Goal: Navigation & Orientation: Find specific page/section

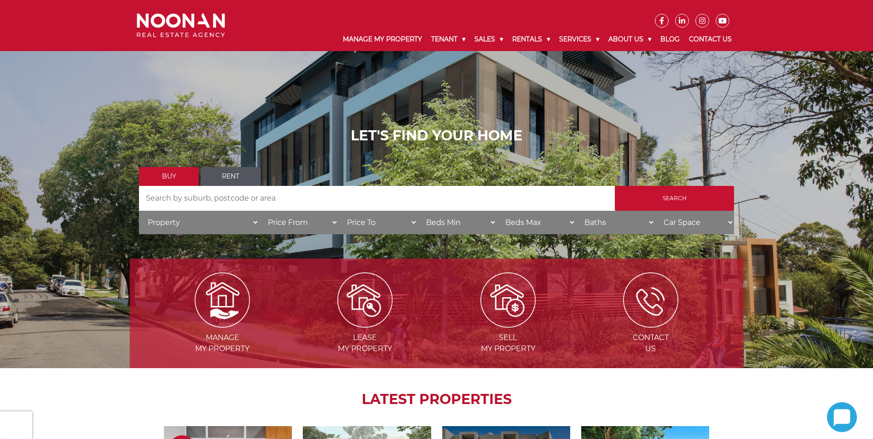
scroll to position [368, 0]
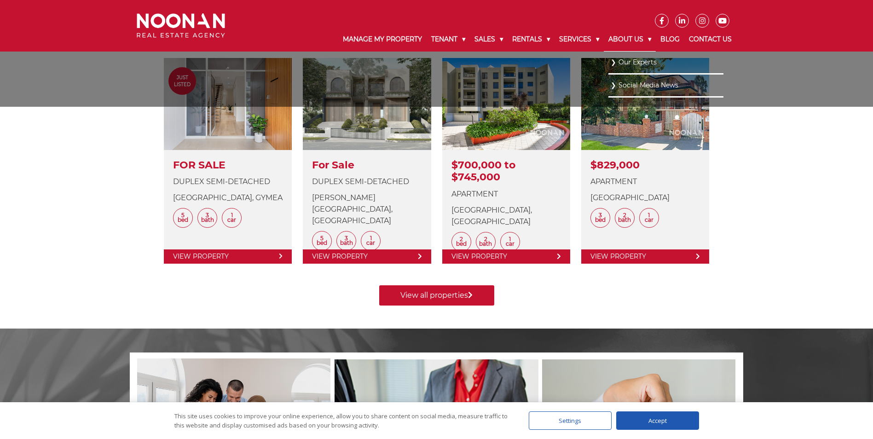
click at [614, 37] on link "About Us" at bounding box center [630, 40] width 52 height 24
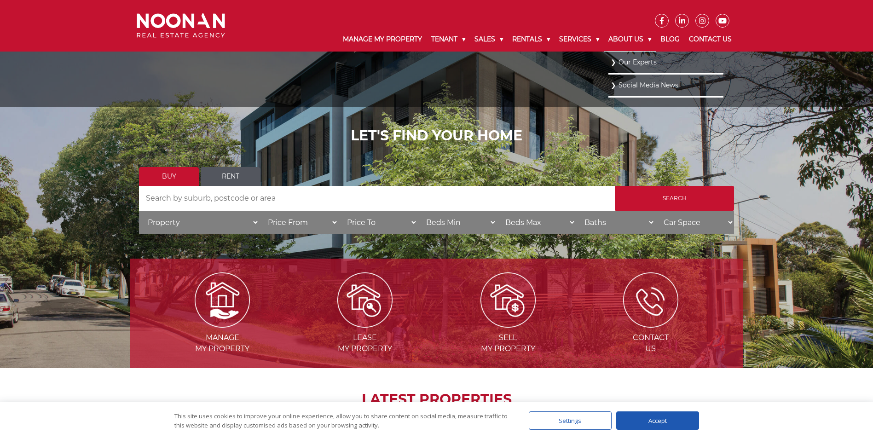
click at [614, 37] on link "About Us" at bounding box center [630, 40] width 52 height 24
click at [630, 64] on link "Our Experts" at bounding box center [666, 62] width 110 height 12
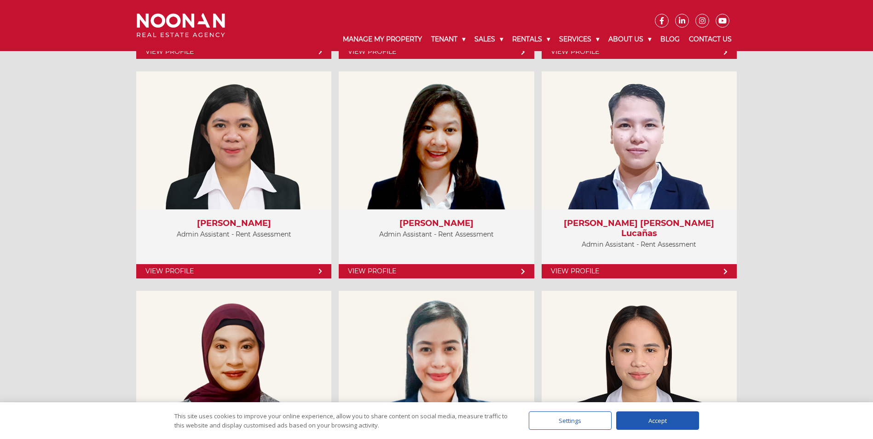
scroll to position [3038, 0]
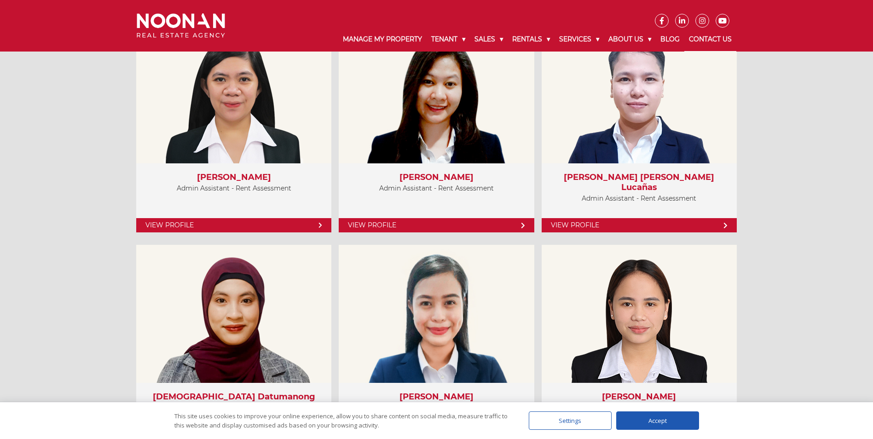
click at [695, 36] on link "Contact Us" at bounding box center [710, 40] width 52 height 24
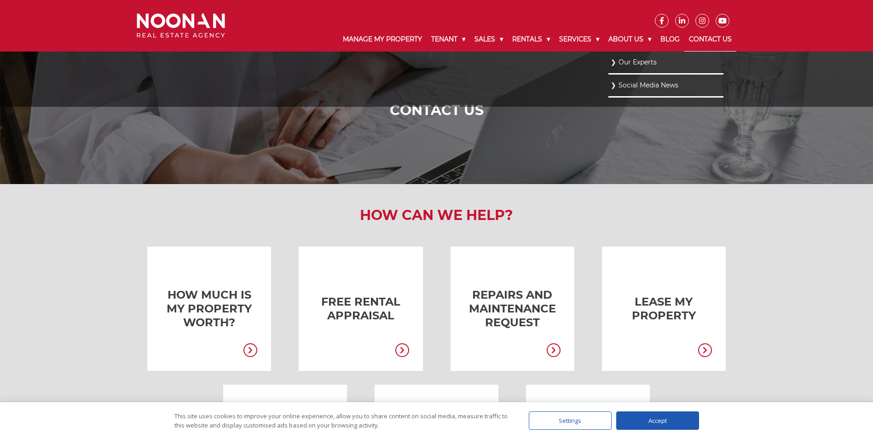
click at [638, 58] on link "Our Experts" at bounding box center [666, 62] width 110 height 12
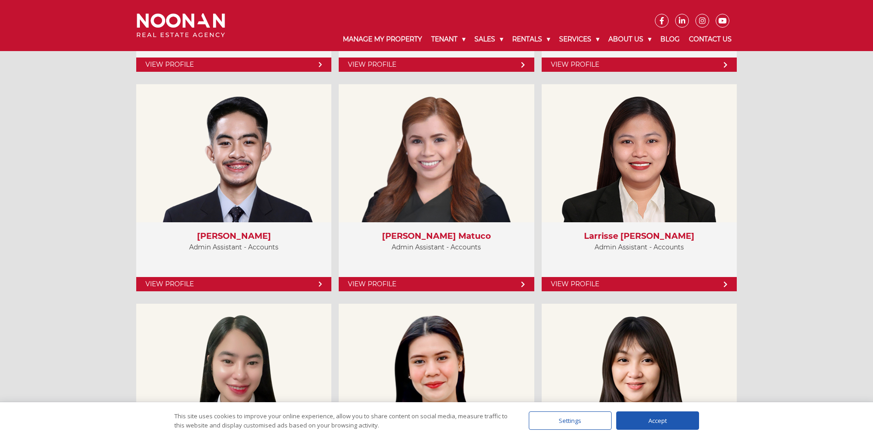
scroll to position [3328, 0]
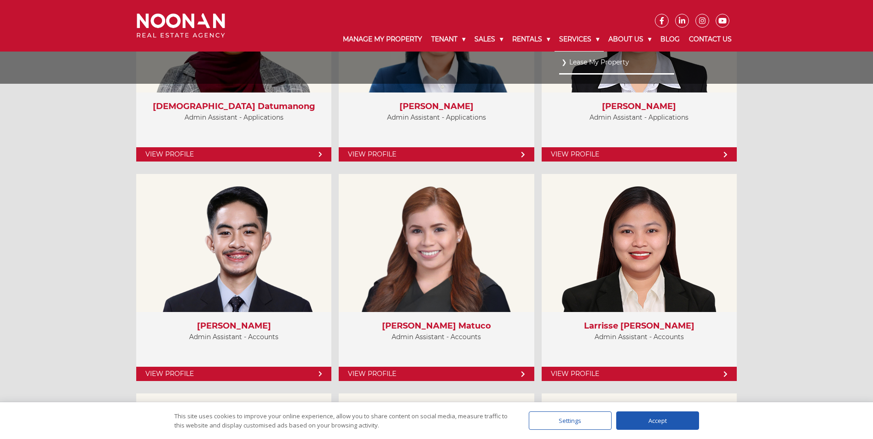
click at [587, 43] on link "Services" at bounding box center [579, 40] width 49 height 24
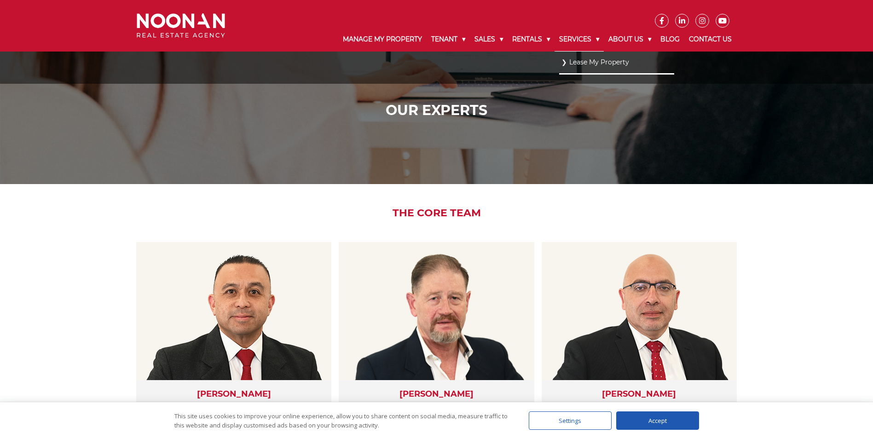
click at [587, 43] on link "Services" at bounding box center [579, 40] width 49 height 24
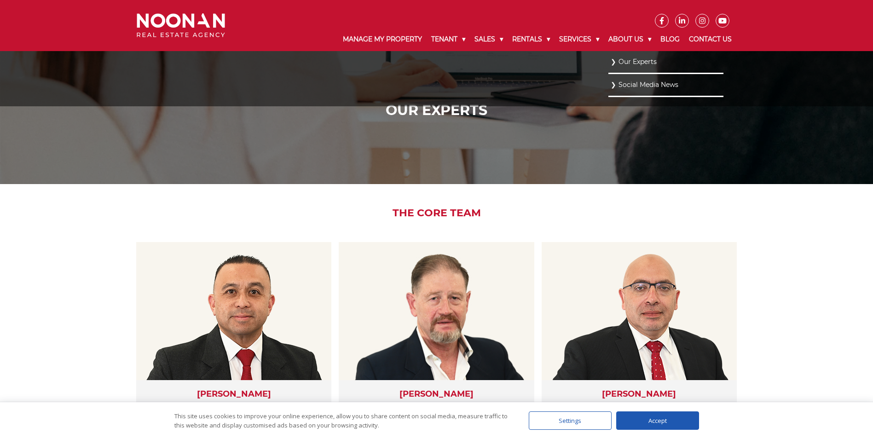
click at [646, 61] on link "Our Experts" at bounding box center [666, 62] width 110 height 12
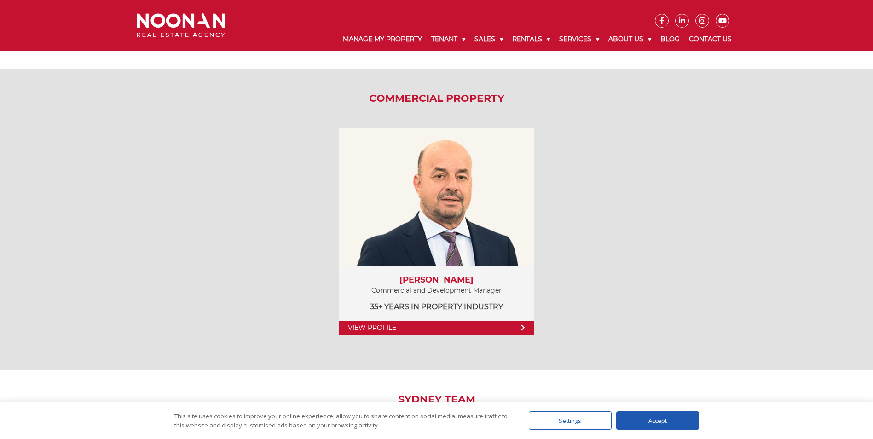
scroll to position [1243, 0]
